Goal: Transaction & Acquisition: Subscribe to service/newsletter

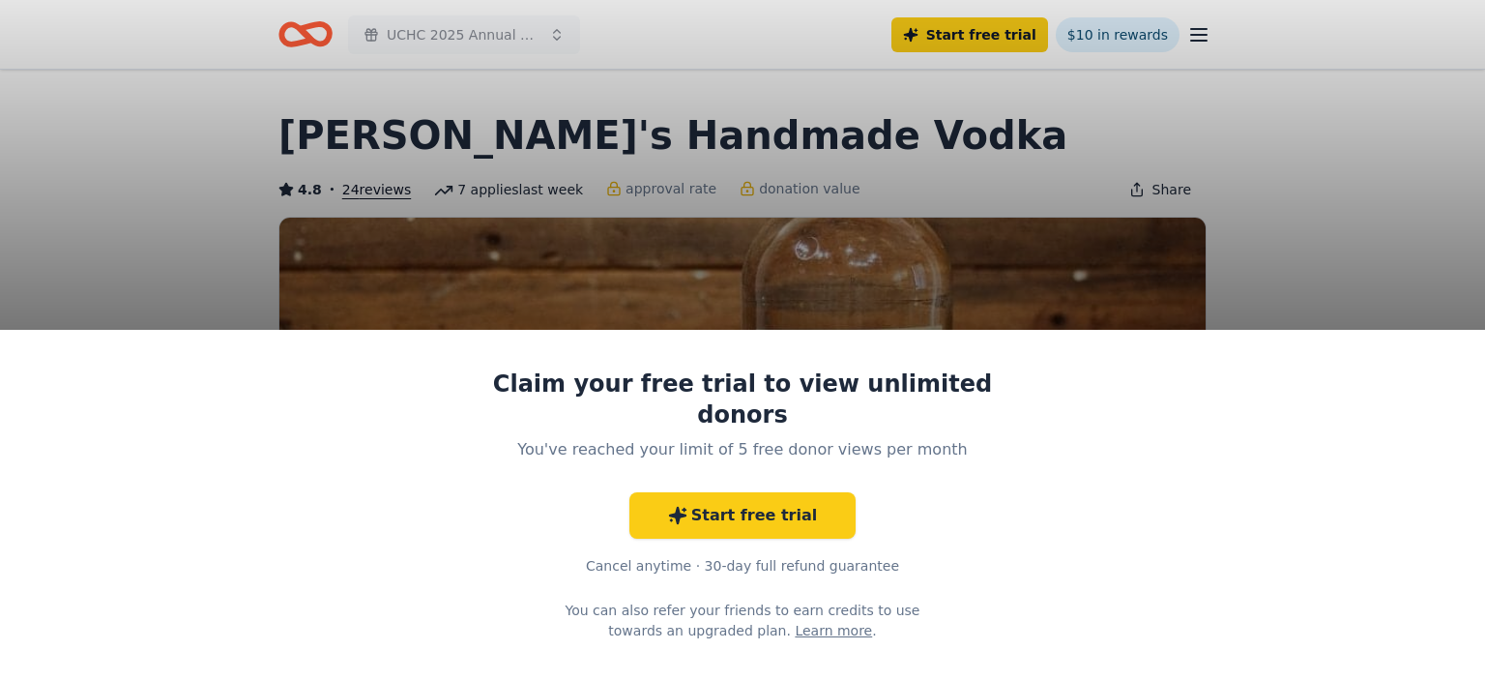
click at [1404, 270] on div "Claim your free trial to view unlimited donors You've reached your limit of 5 f…" at bounding box center [742, 340] width 1485 height 680
click at [765, 500] on link "Start free trial" at bounding box center [743, 515] width 227 height 46
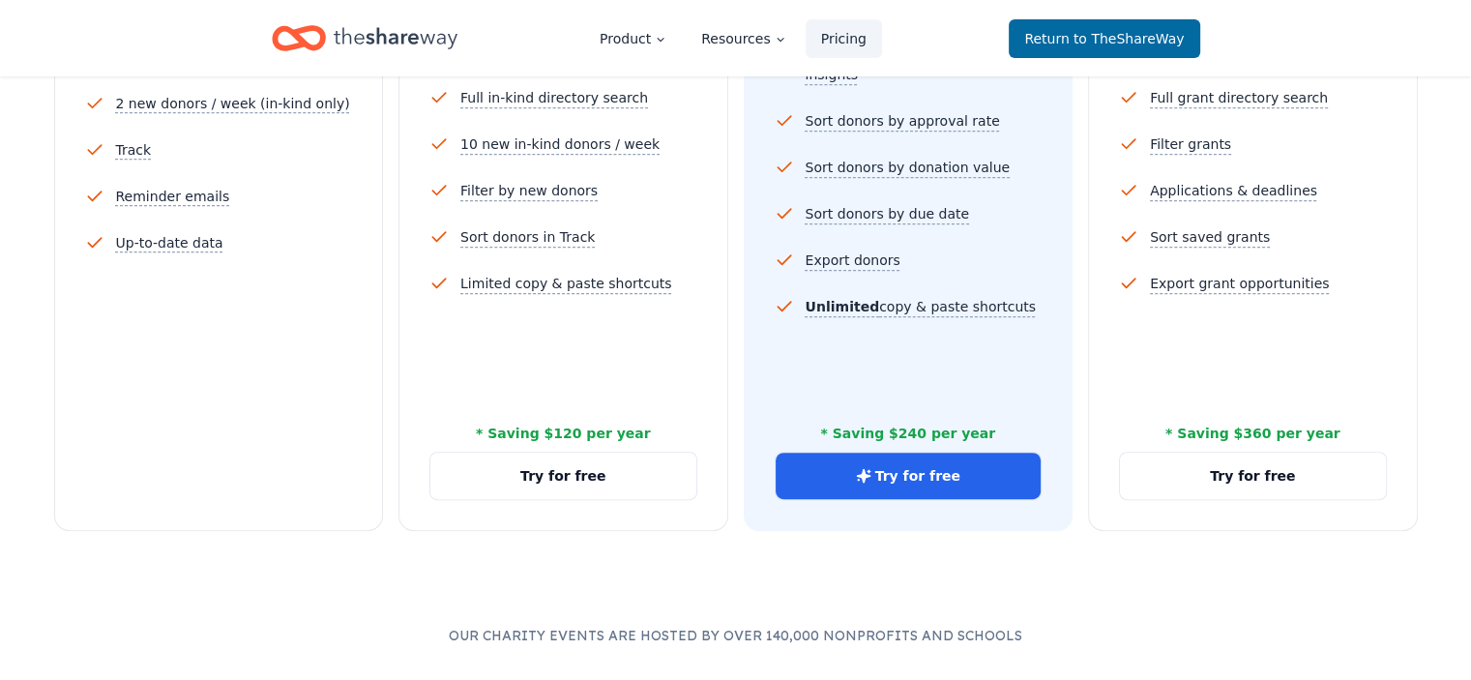
click at [183, 353] on div "5 profile views / month Limited directory search 2 new donors / week (in-kind o…" at bounding box center [219, 212] width 268 height 464
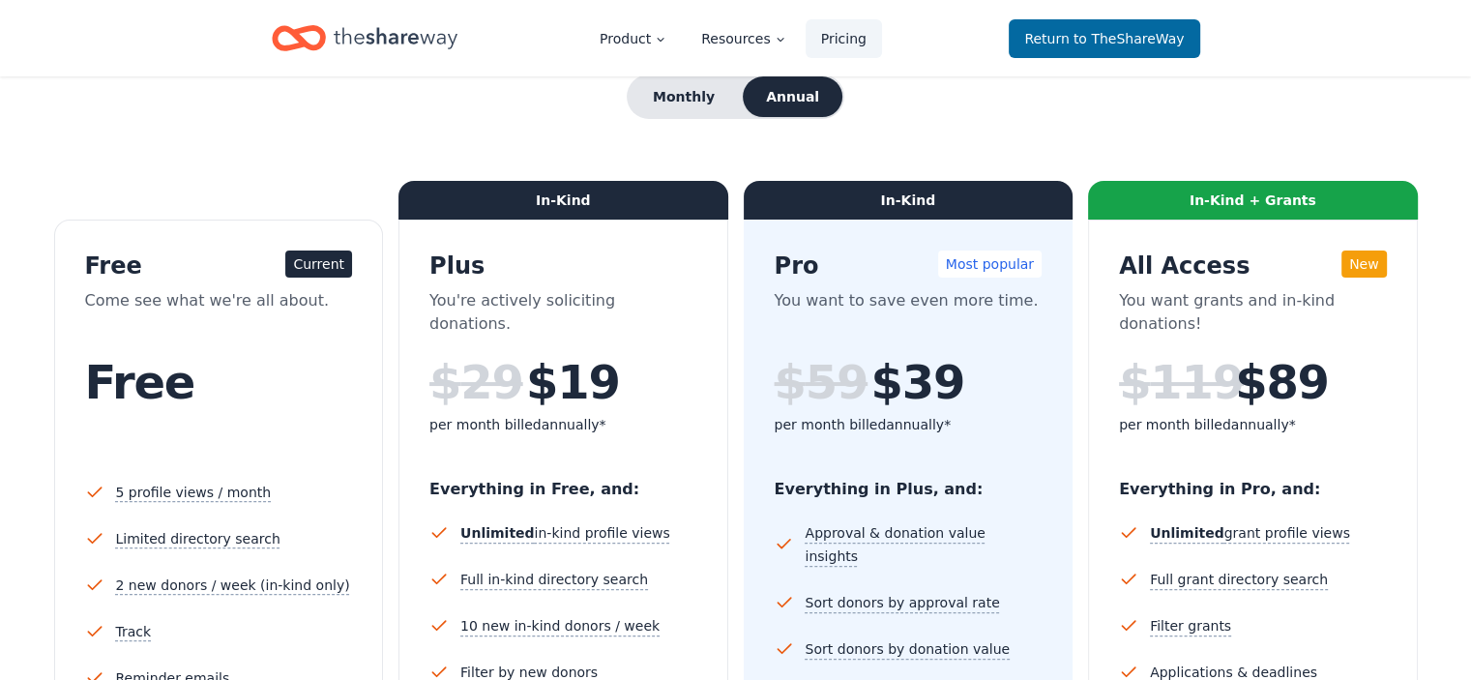
scroll to position [193, 0]
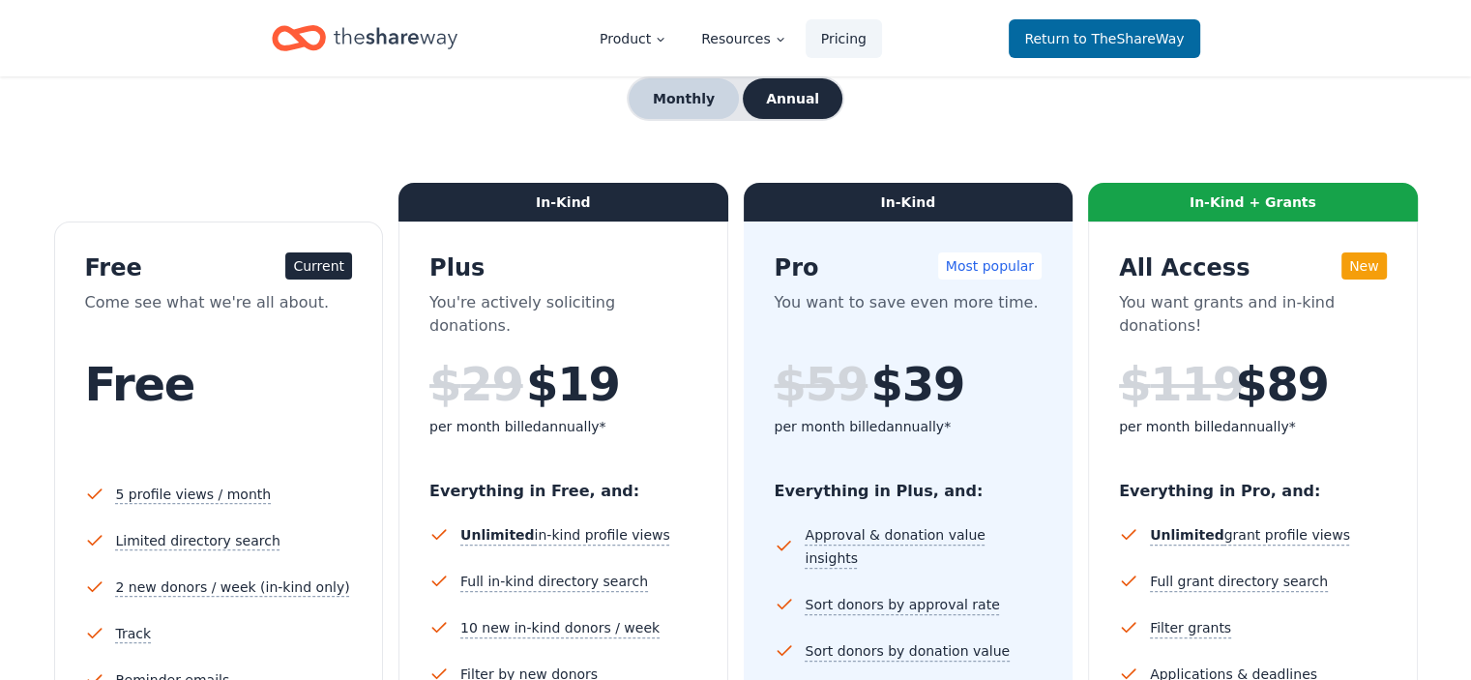
click at [685, 99] on button "Monthly" at bounding box center [684, 98] width 110 height 41
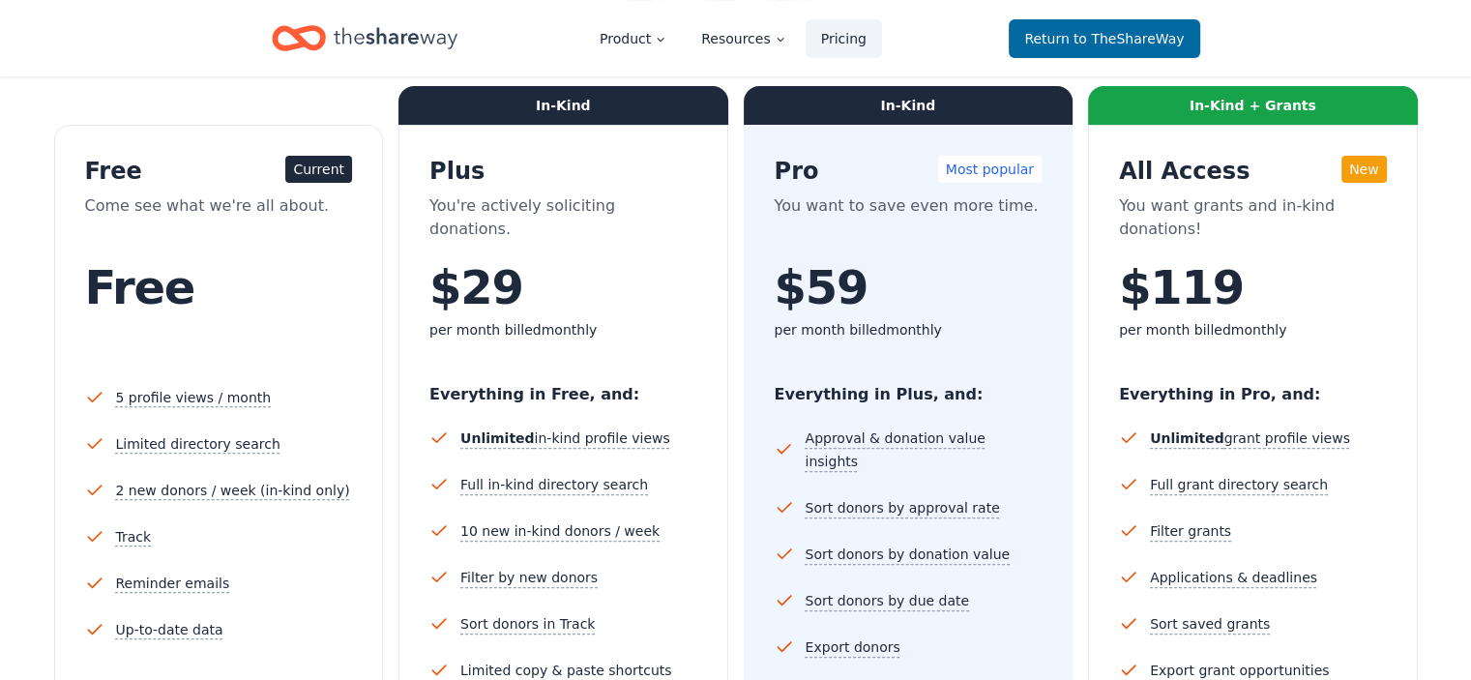
scroll to position [0, 0]
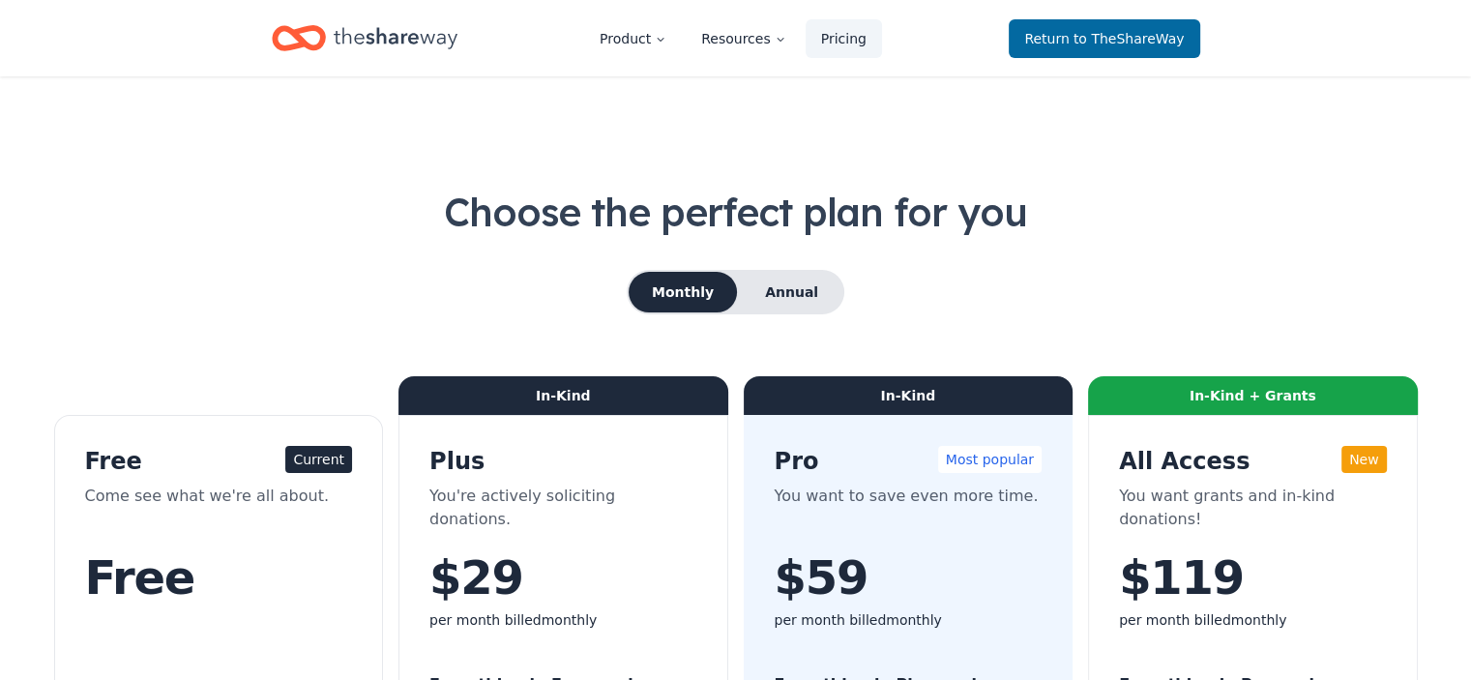
click at [417, 30] on icon "Home" at bounding box center [396, 38] width 124 height 40
click at [1102, 42] on span "to TheShareWay" at bounding box center [1128, 38] width 111 height 15
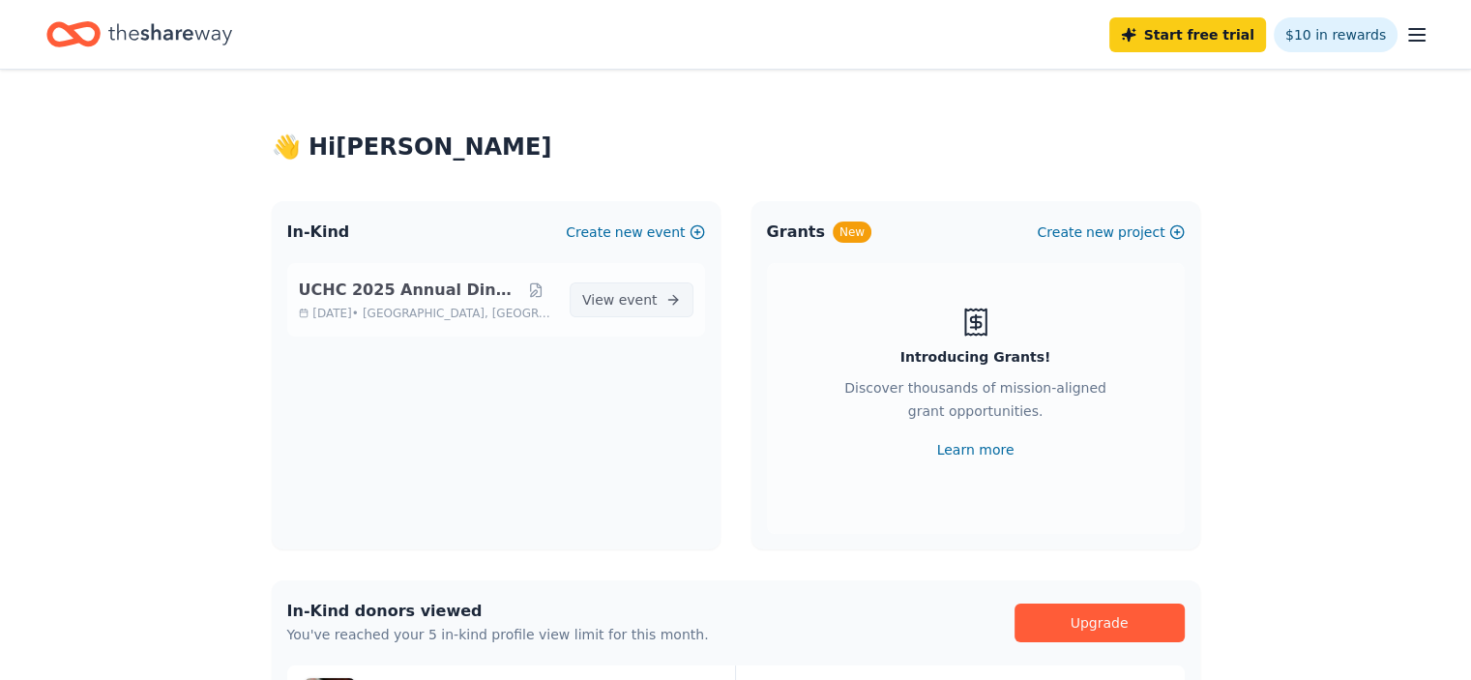
click at [609, 294] on span "View event" at bounding box center [619, 299] width 75 height 23
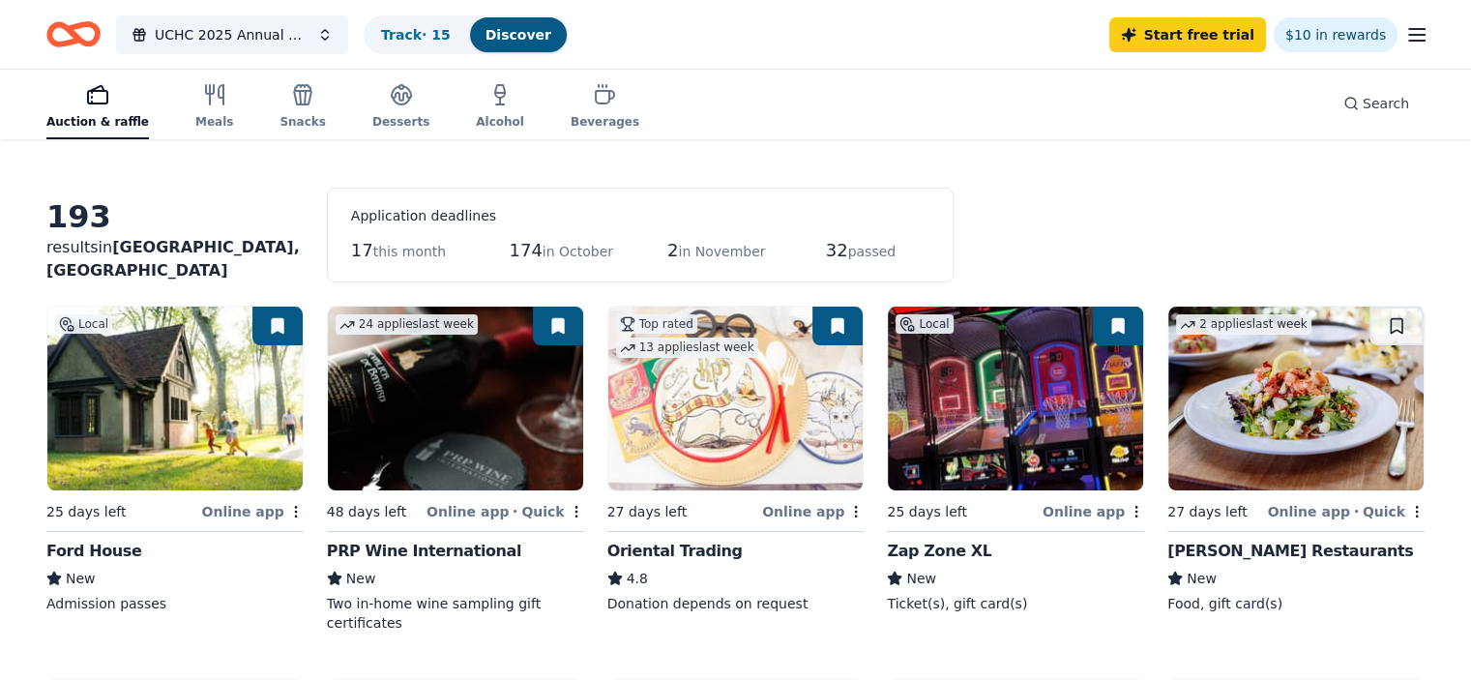
scroll to position [97, 0]
